Goal: Find contact information: Find contact information

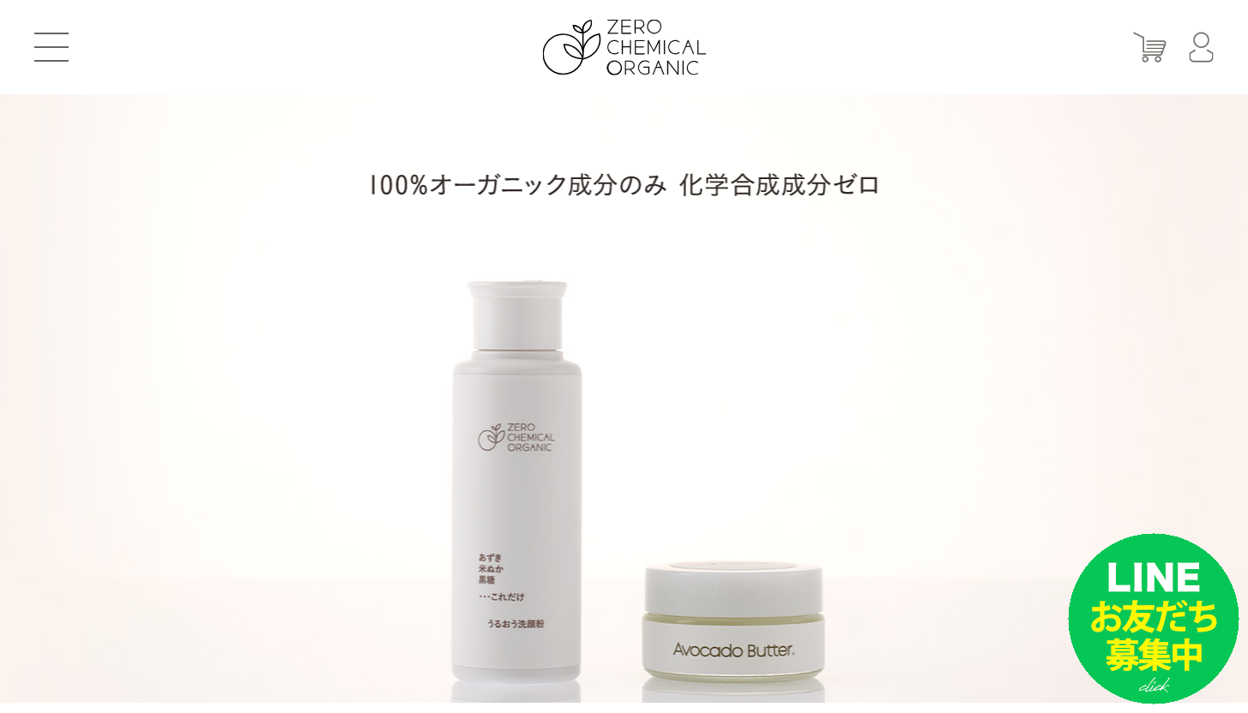
click at [48, 45] on button at bounding box center [51, 47] width 34 height 29
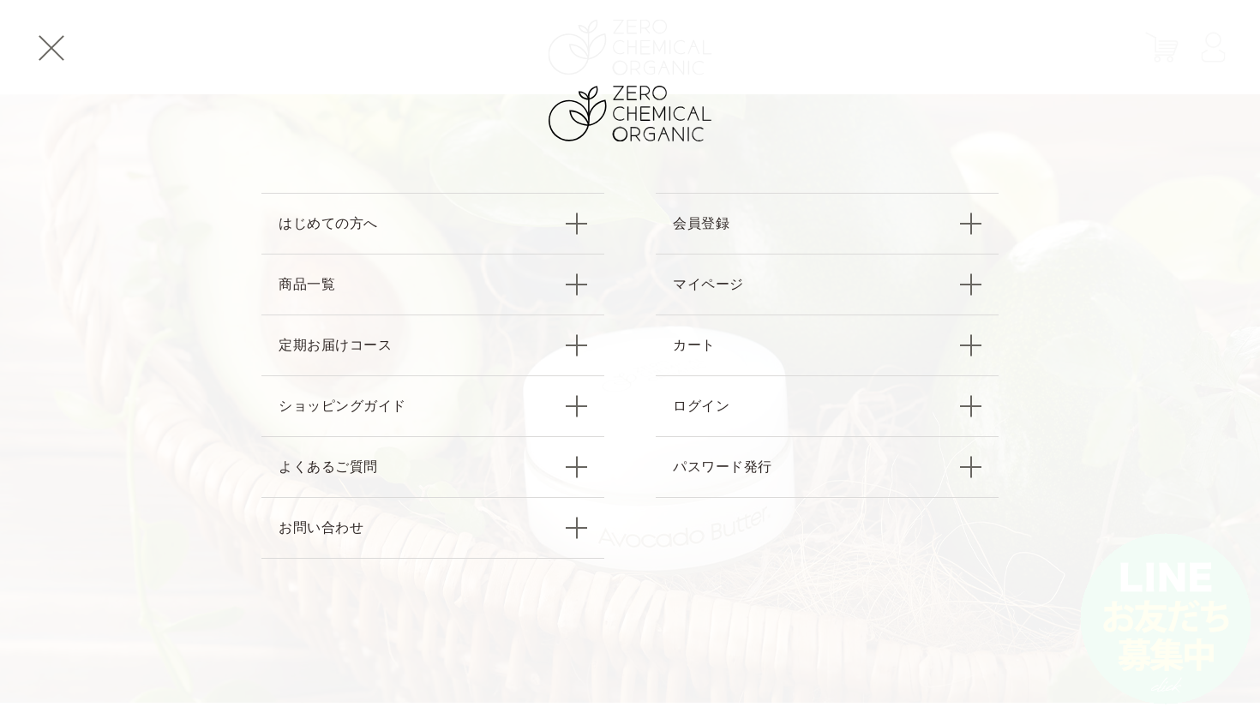
click at [58, 62] on nav "はじめての方へ 商品一覧 定期お届けコース ショッピングガイド よくあるご質問 お問い合わせ 会員登録 マイページ カート ログイン パスワード発行" at bounding box center [630, 331] width 1260 height 662
click at [57, 54] on span at bounding box center [52, 48] width 26 height 26
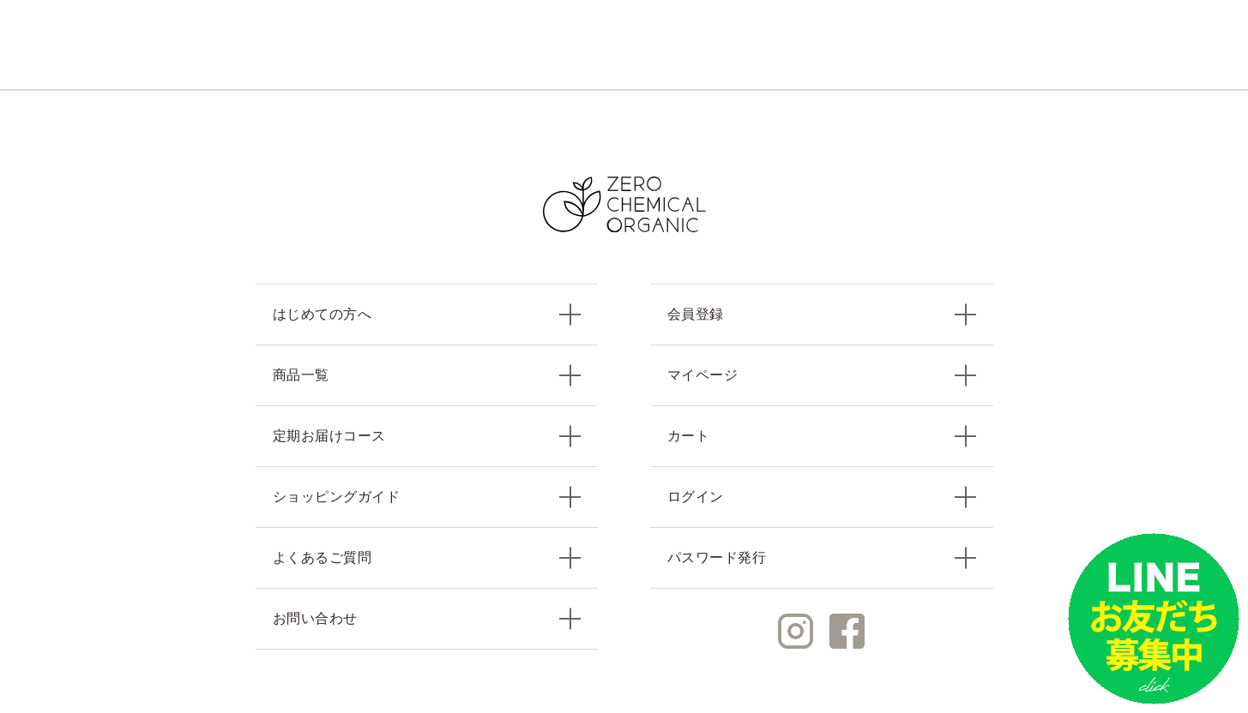
scroll to position [7548, 0]
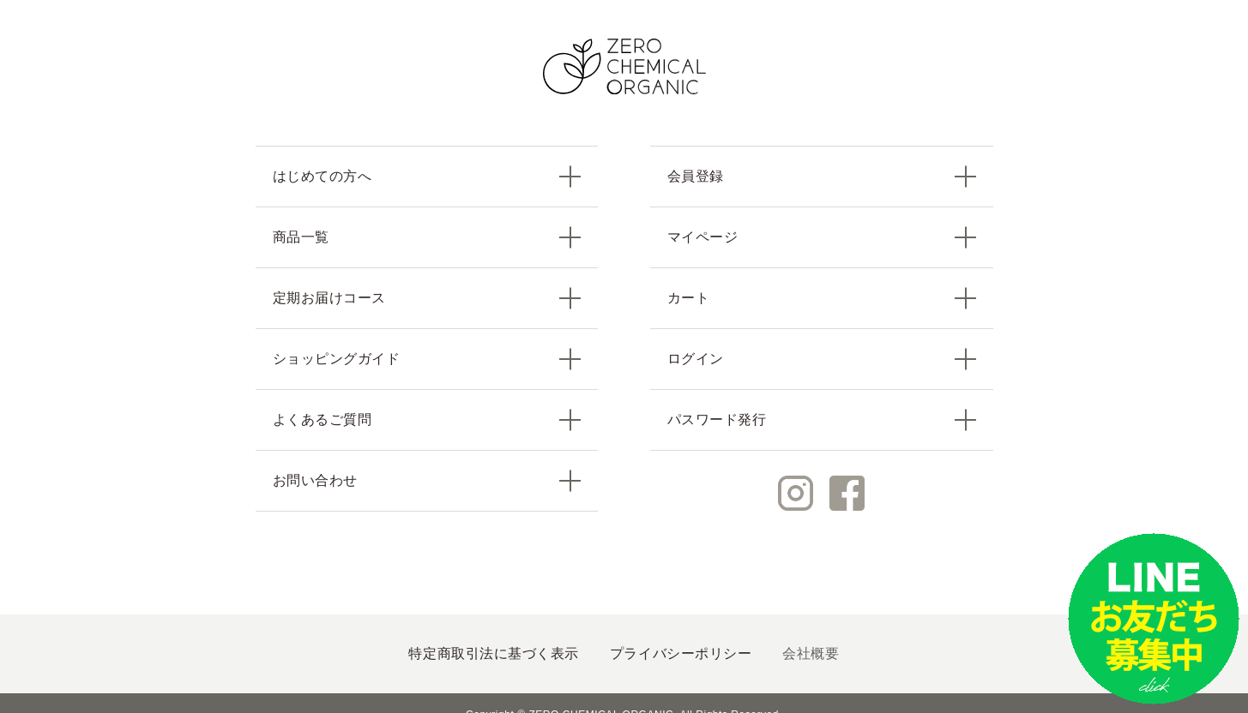
click at [784, 647] on link "会社概要" at bounding box center [810, 654] width 57 height 15
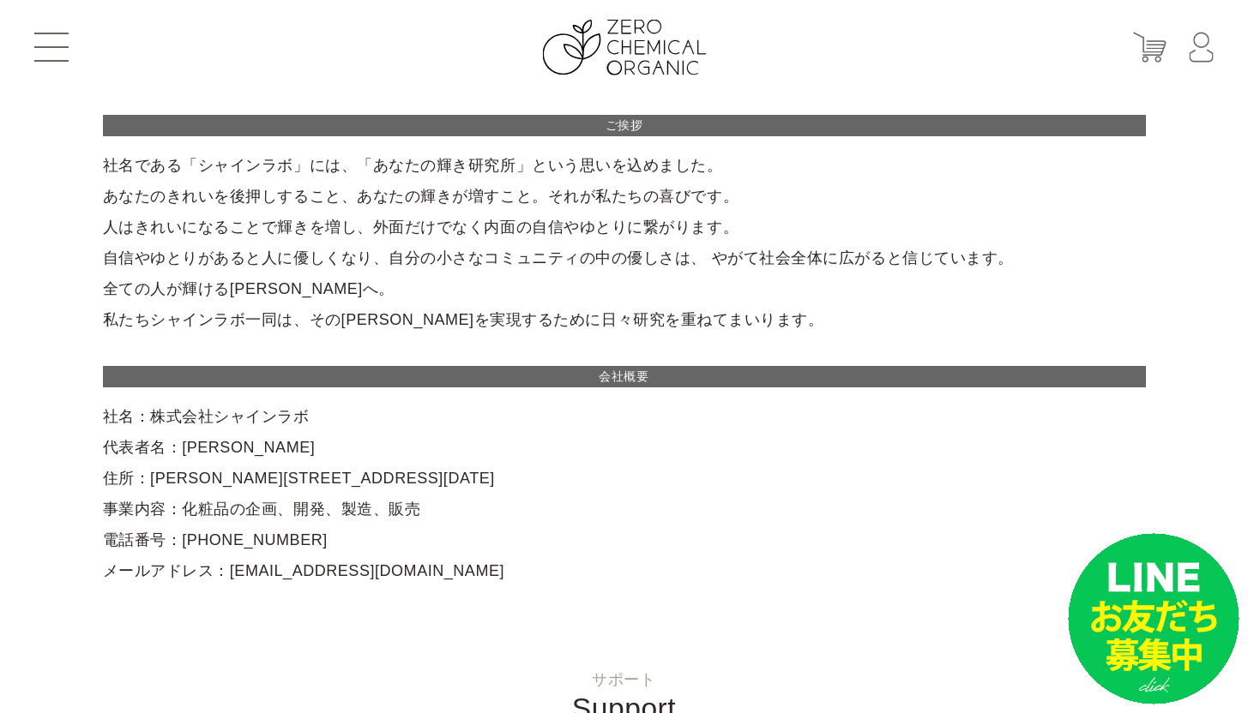
scroll to position [15, 0]
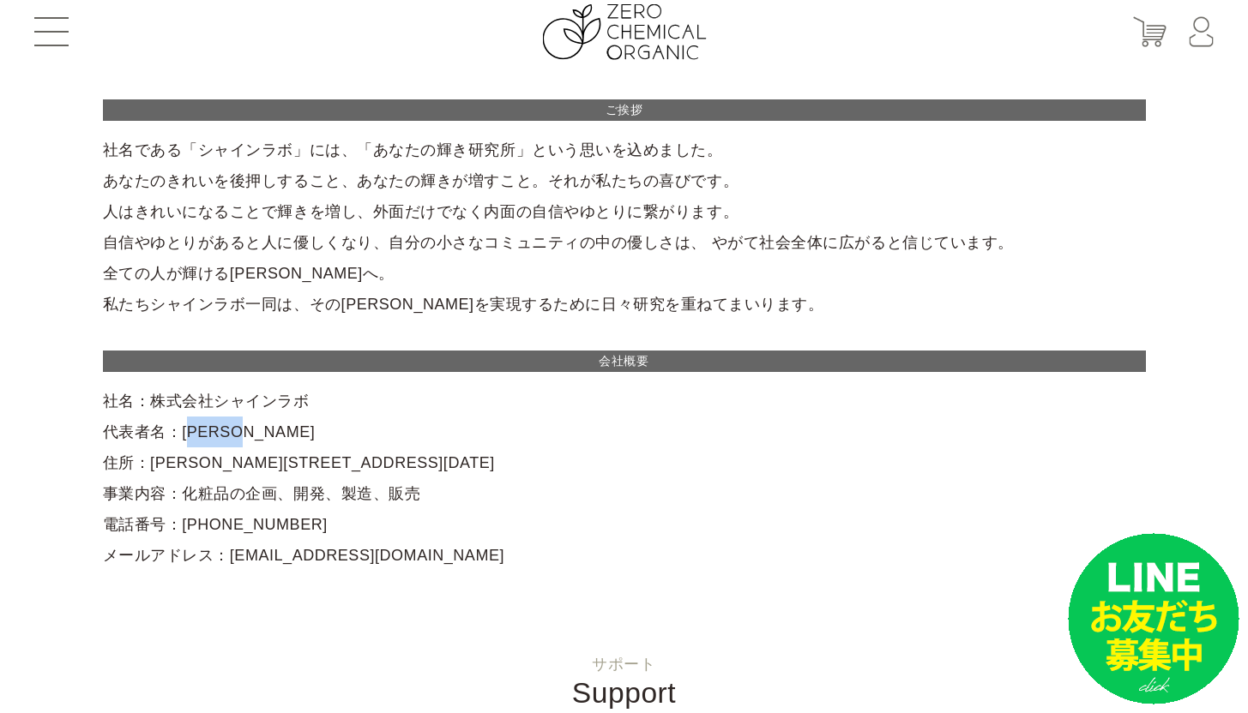
drag, startPoint x: 174, startPoint y: 434, endPoint x: 293, endPoint y: 434, distance: 119.2
click at [293, 434] on div "ご挨拶 社名である「シャインラボ」には、「あなたの輝き研究所」という思いを込めました。 あなたのきれいを後押しすること、あなたの輝きが増すこと。それが私たちの…" at bounding box center [624, 335] width 1043 height 472
copy div "岸根　輝明"
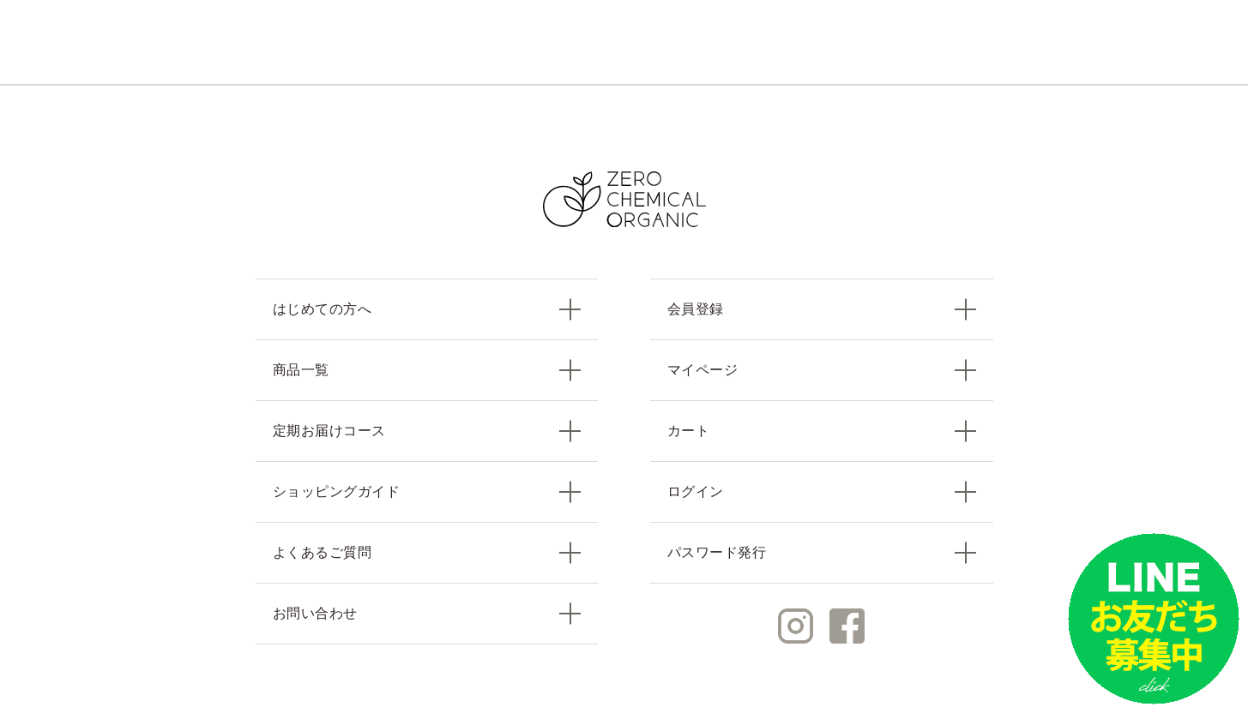
scroll to position [952, 0]
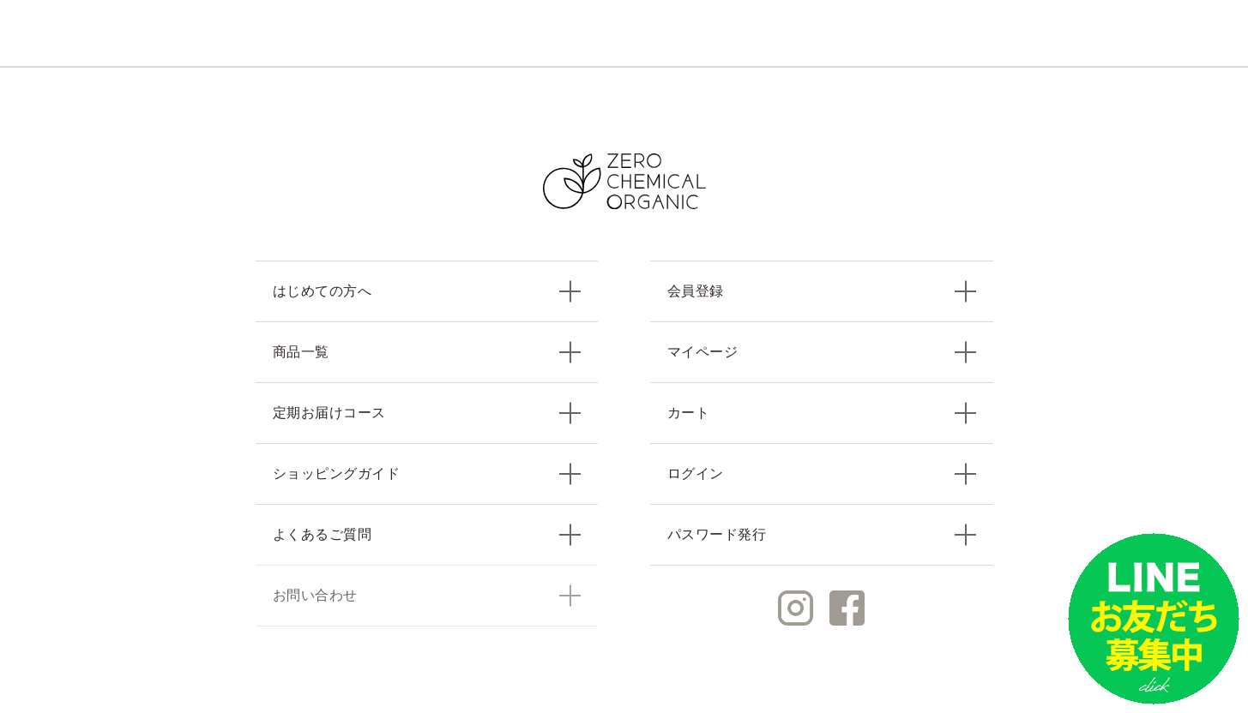
click at [562, 602] on link "お問い合わせ" at bounding box center [427, 596] width 343 height 62
